Goal: Task Accomplishment & Management: Use online tool/utility

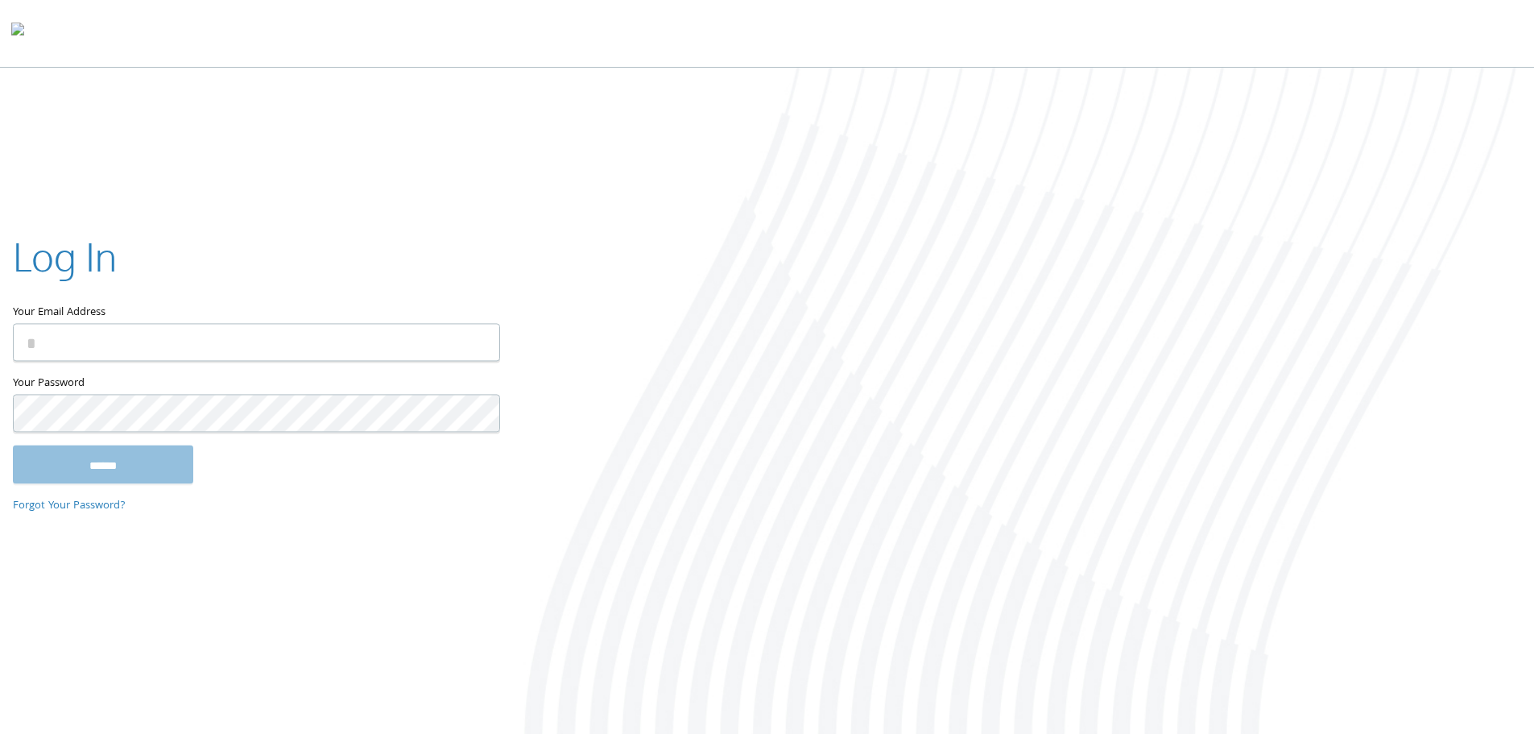
type input "**********"
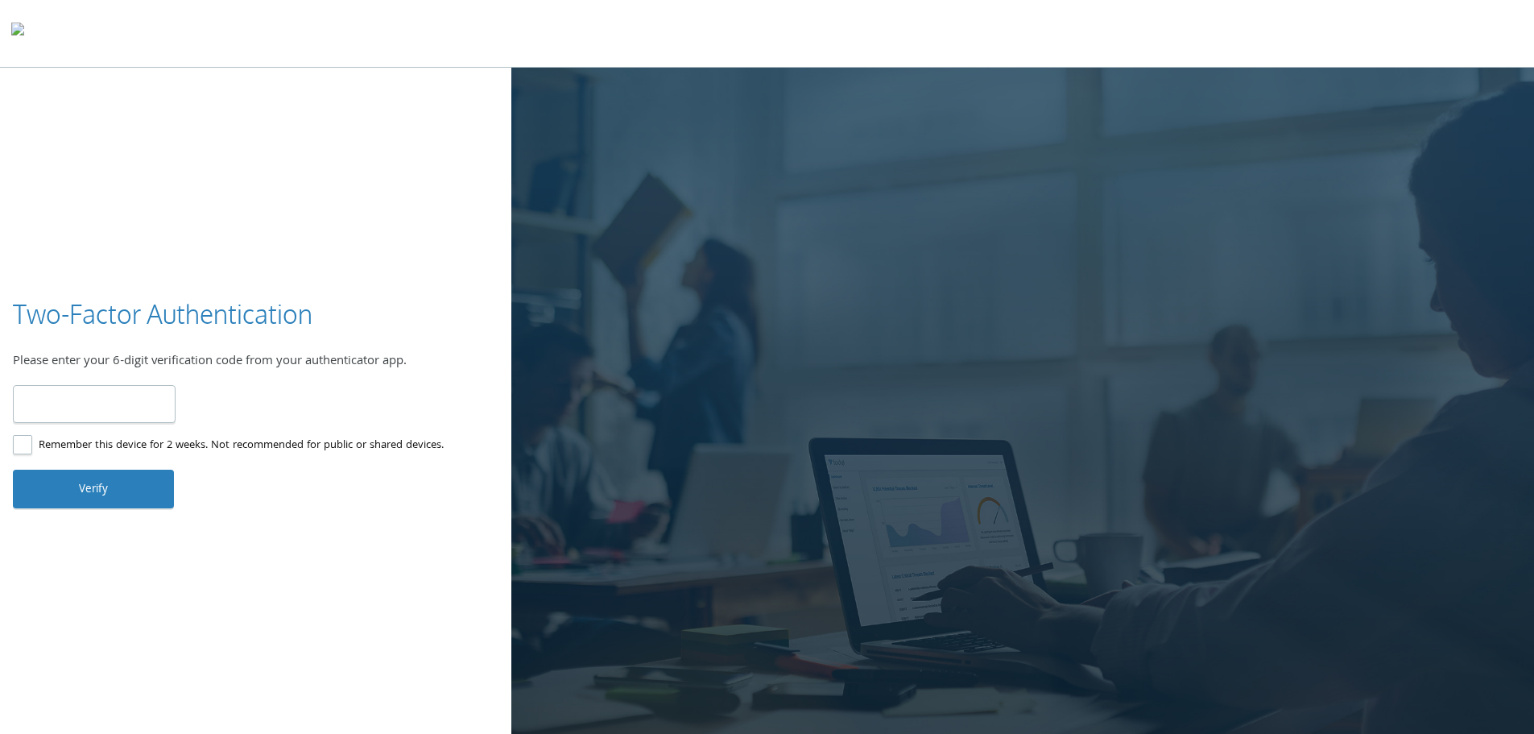
click at [76, 411] on input "number" at bounding box center [94, 404] width 163 height 38
click at [114, 405] on input "number" at bounding box center [94, 404] width 163 height 38
type input "******"
